Goal: Information Seeking & Learning: Learn about a topic

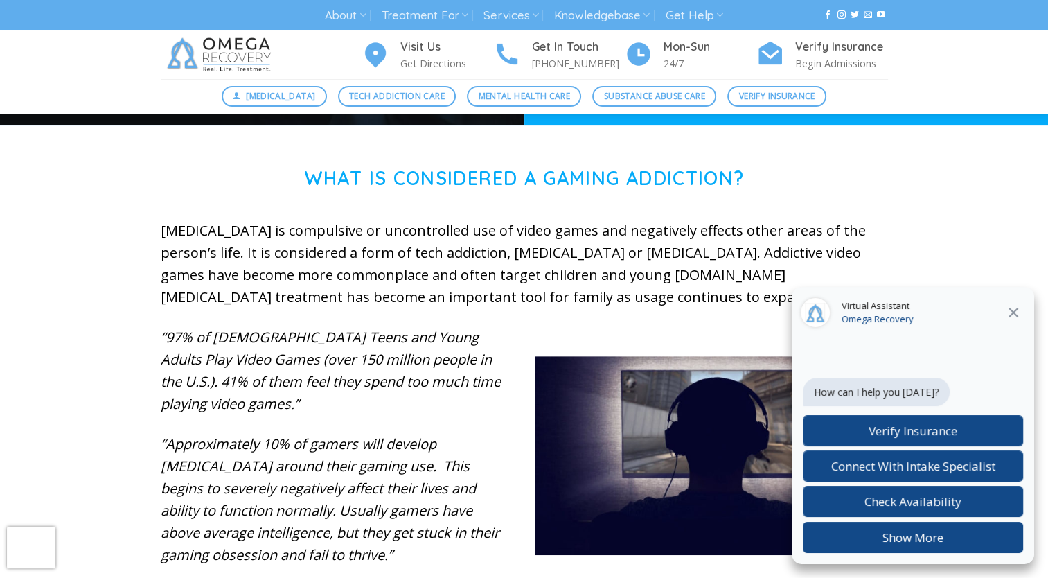
scroll to position [424, 0]
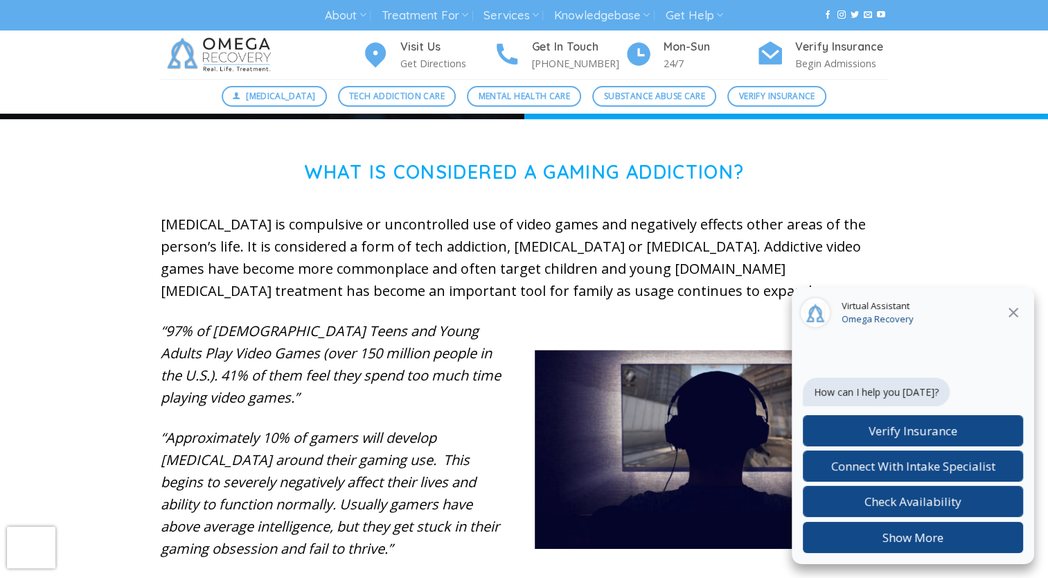
click at [1008, 312] on icon "Close" at bounding box center [1013, 312] width 17 height 17
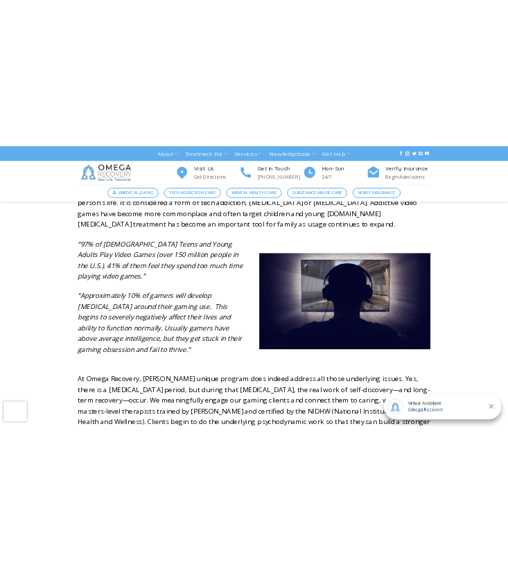
scroll to position [554, 0]
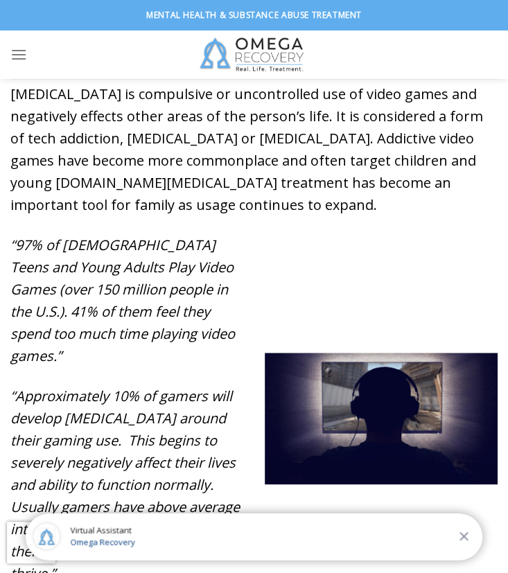
click at [351, 255] on div "“97% of Male Teens and Young Adults Play Video Games (over 150 million people i…" at bounding box center [254, 428] width 508 height 389
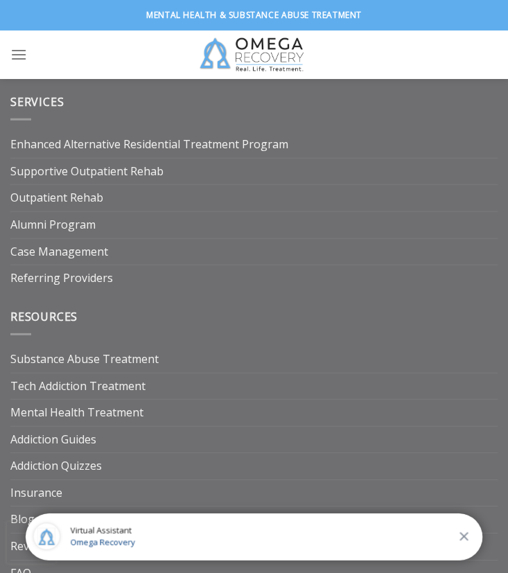
scroll to position [6864, 0]
click at [89, 348] on link "Substance Abuse Treatment" at bounding box center [84, 361] width 148 height 26
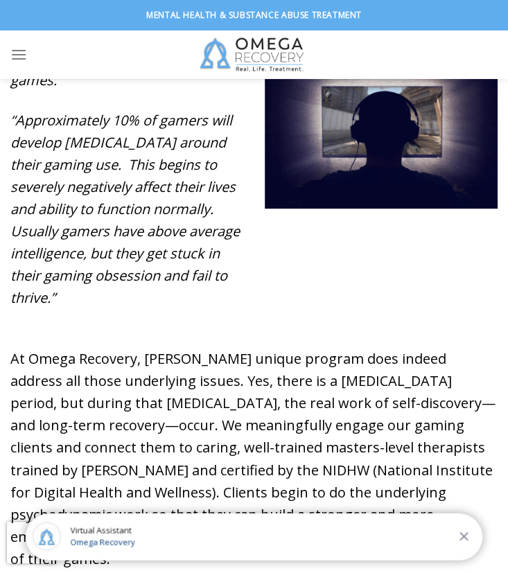
scroll to position [802, 0]
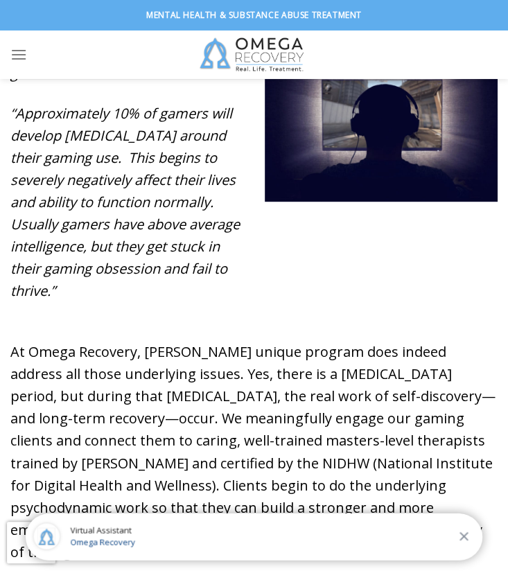
click at [293, 355] on p "At Omega Recovery, [PERSON_NAME] unique program does indeed address all those u…" at bounding box center [253, 452] width 487 height 222
